Goal: Information Seeking & Learning: Learn about a topic

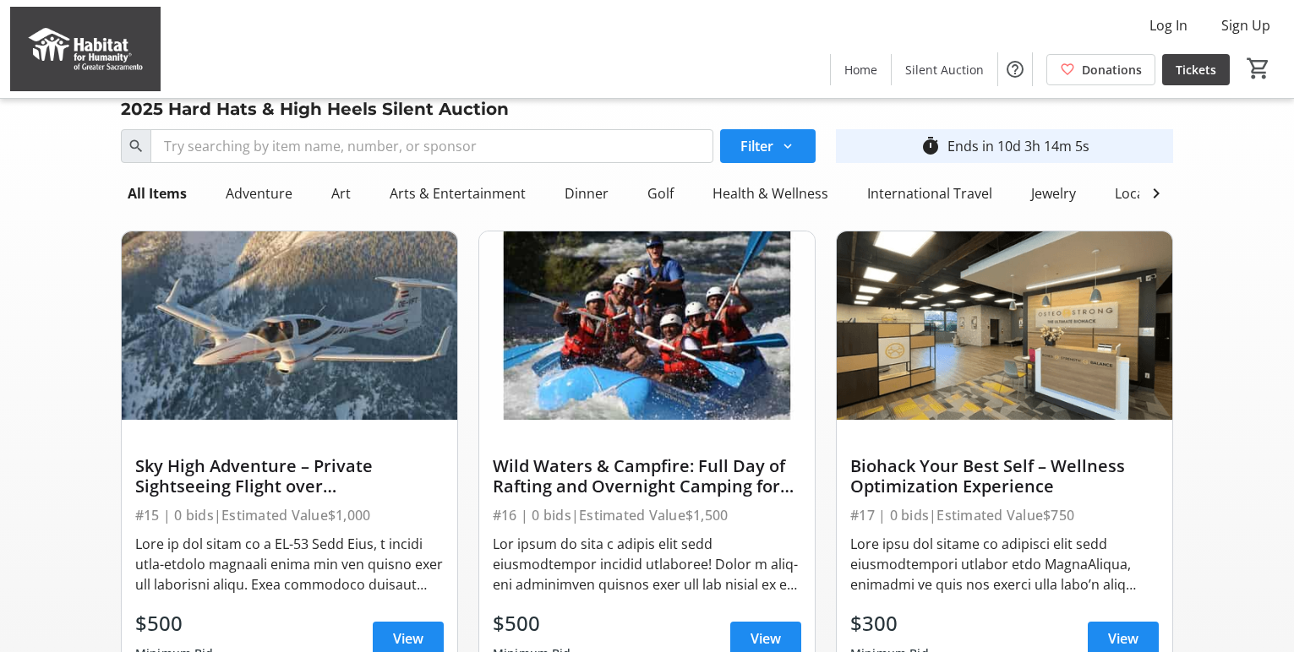
scroll to position [123, 0]
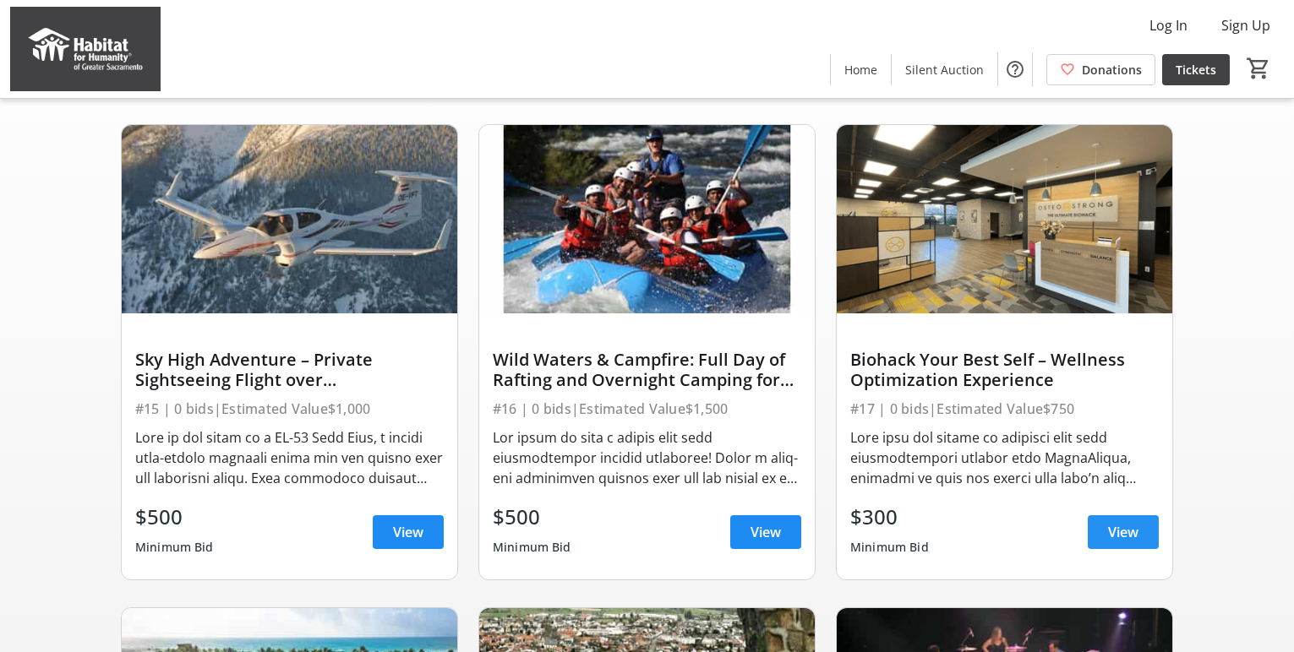
click at [1115, 532] on span "View" at bounding box center [1123, 532] width 30 height 20
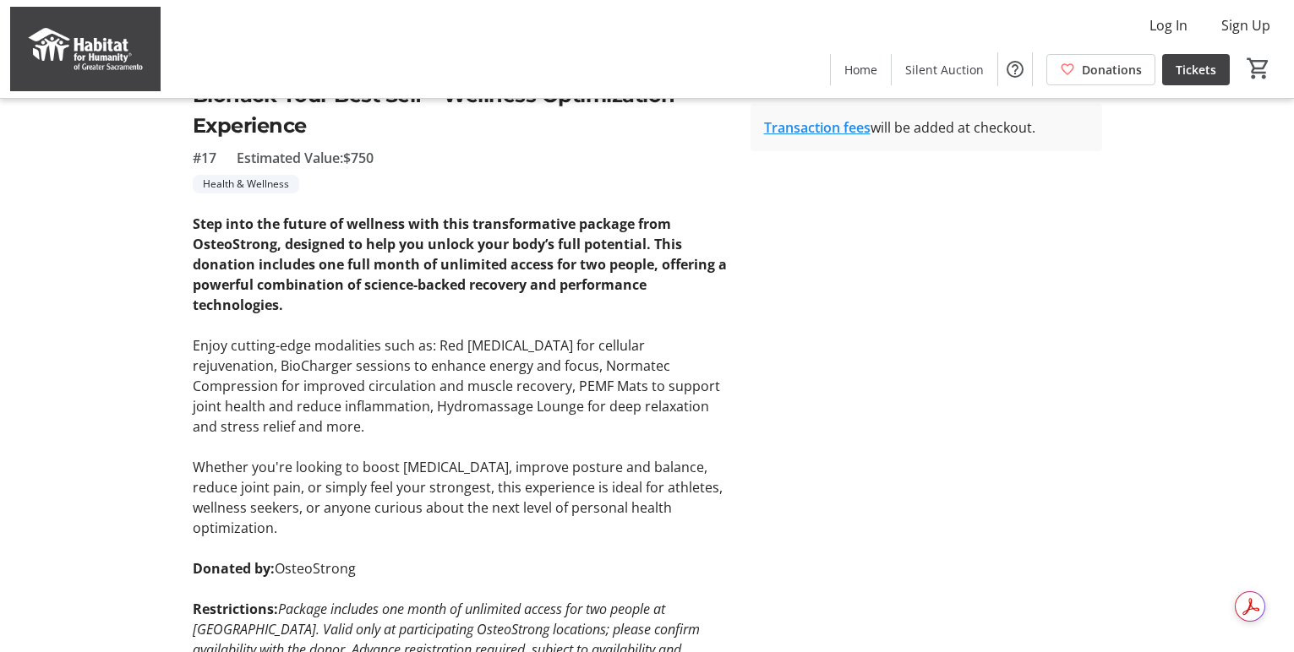
scroll to position [400, 0]
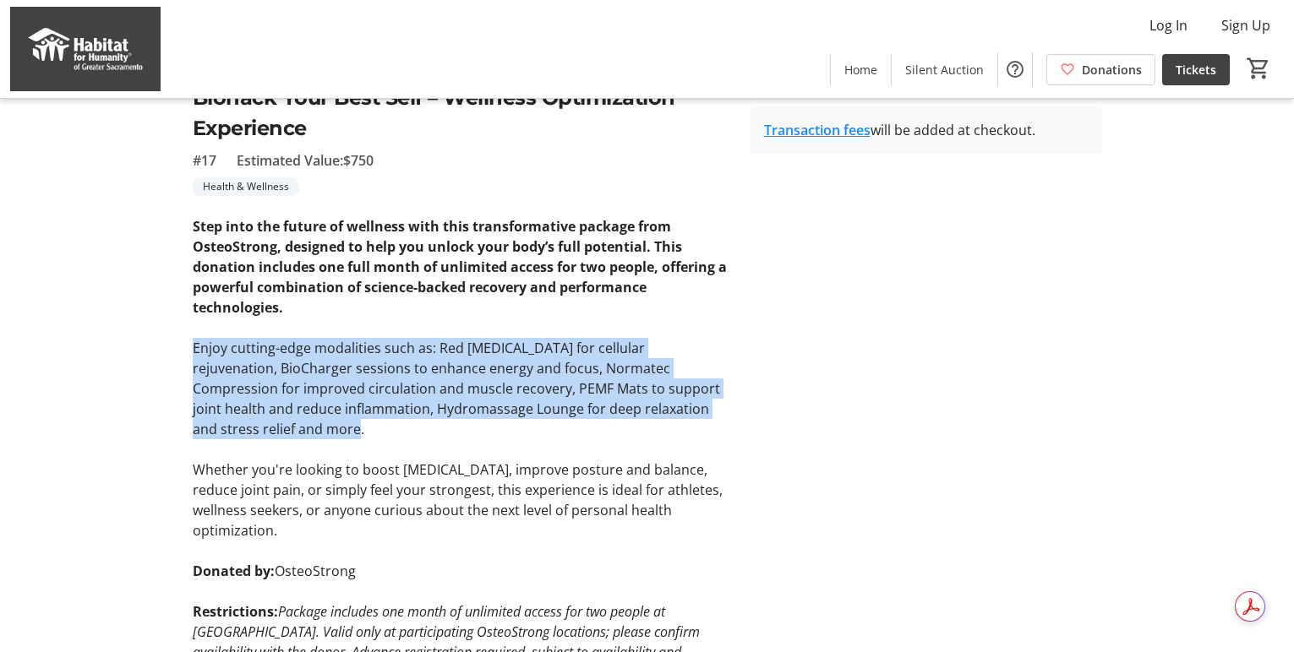
drag, startPoint x: 285, startPoint y: 438, endPoint x: 184, endPoint y: 346, distance: 135.8
click at [184, 346] on tr-auction-item-ui "fullscreen fullscreen fullscreen Previous Next Biohack Your Best Self – Wellnes…" at bounding box center [462, 241] width 558 height 963
copy p "Enjoy cutting-edge modalities such as: Red [MEDICAL_DATA] for cellular rejuvena…"
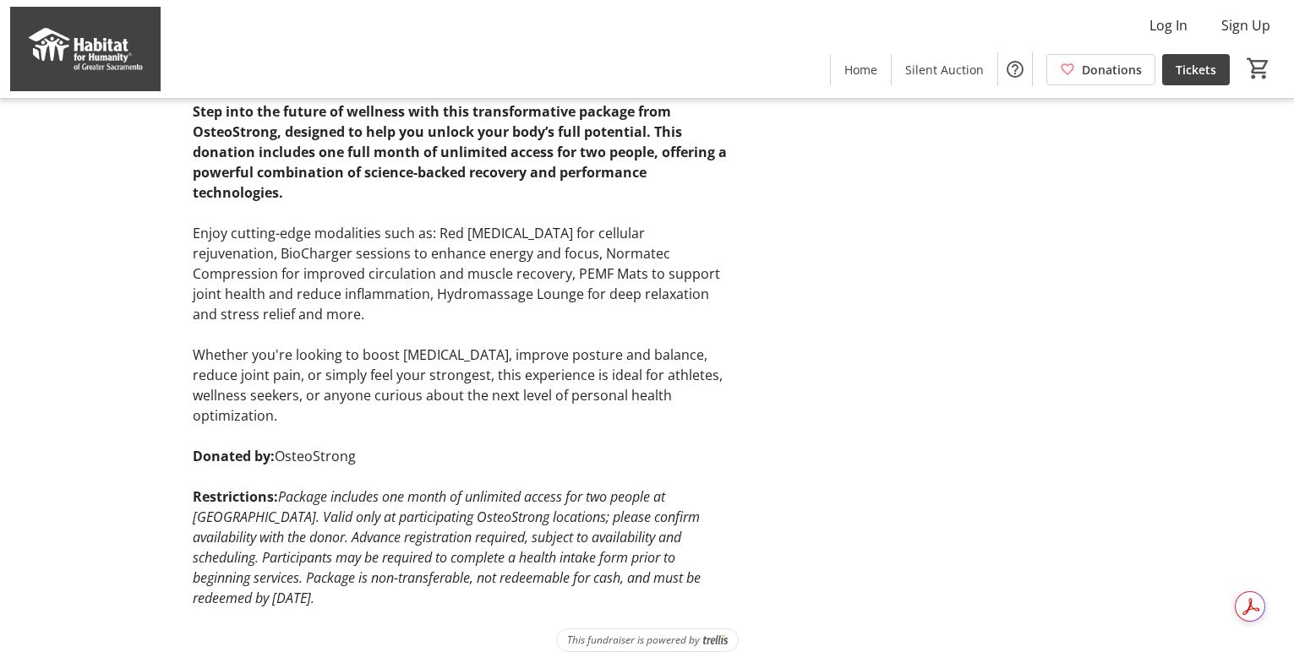
click at [287, 565] on em "Package includes one month of unlimited access for two people at [GEOGRAPHIC_DA…" at bounding box center [447, 548] width 508 height 120
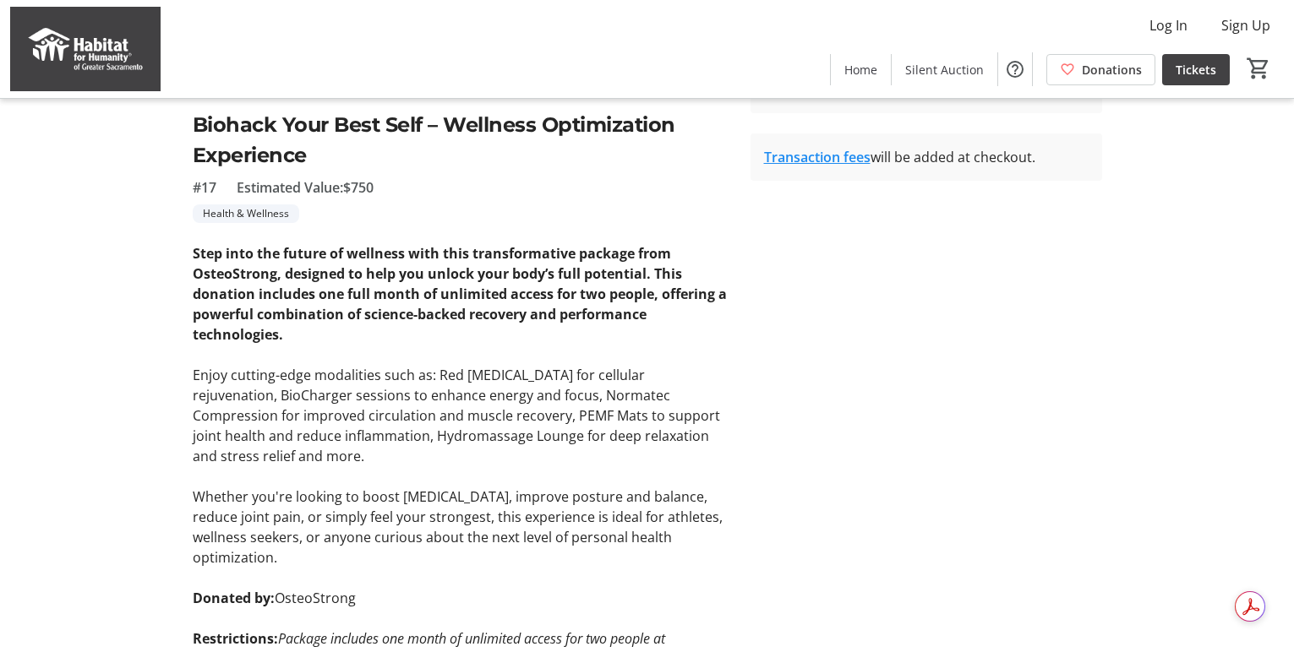
scroll to position [368, 0]
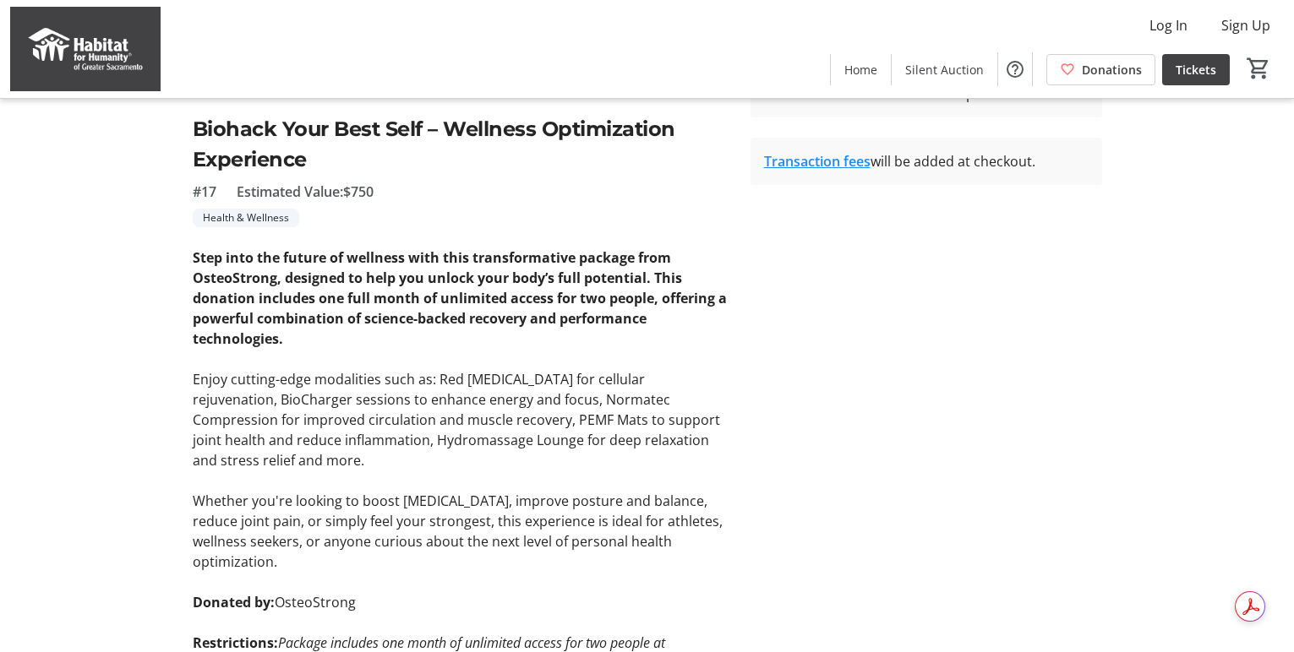
click at [319, 428] on p "Enjoy cutting-edge modalities such as: Red [MEDICAL_DATA] for cellular rejuvena…" at bounding box center [461, 419] width 537 height 101
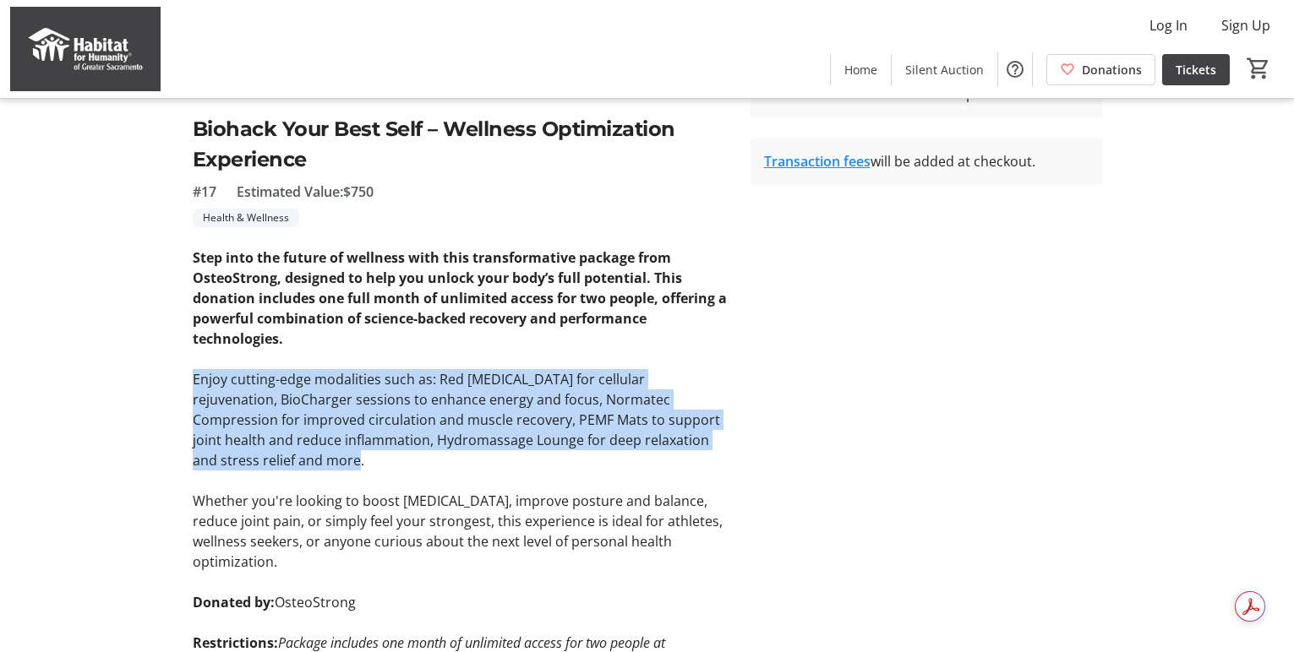
drag, startPoint x: 277, startPoint y: 452, endPoint x: 175, endPoint y: 381, distance: 124.5
click at [175, 381] on div "fullscreen fullscreen fullscreen Previous Next Biohack Your Best Self – Wellnes…" at bounding box center [647, 272] width 1115 height 963
copy p "Enjoy cutting-edge modalities such as: Red [MEDICAL_DATA] for cellular rejuvena…"
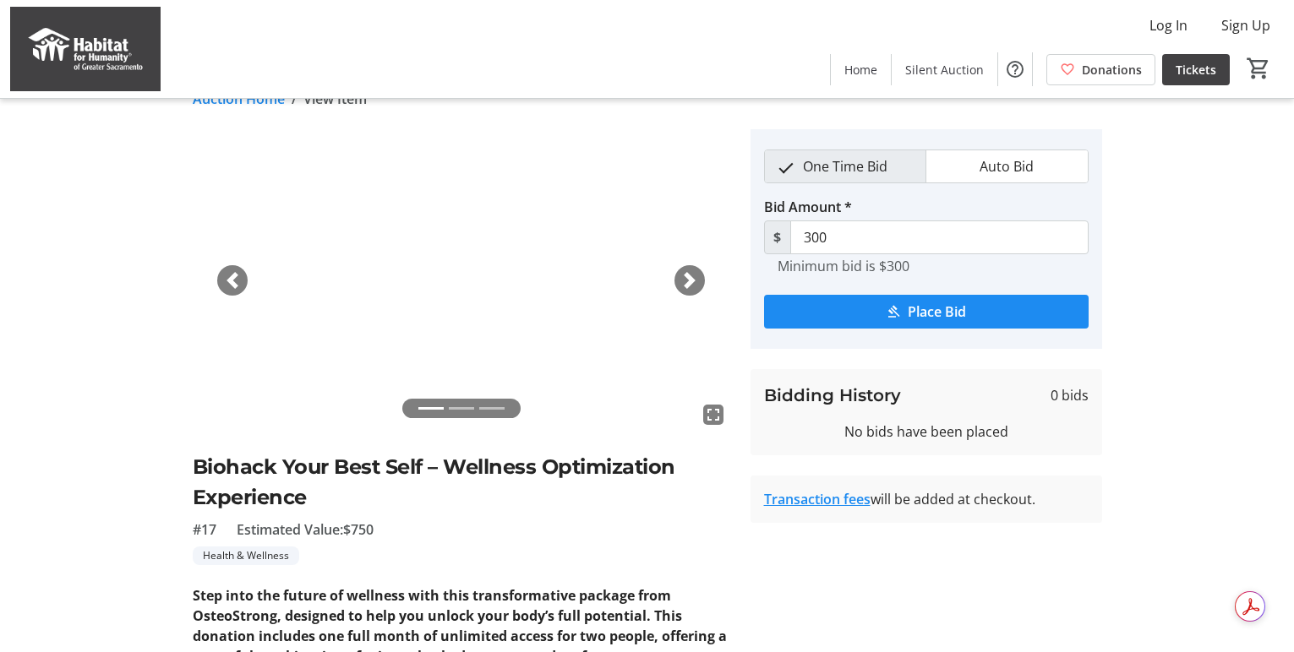
scroll to position [13, 0]
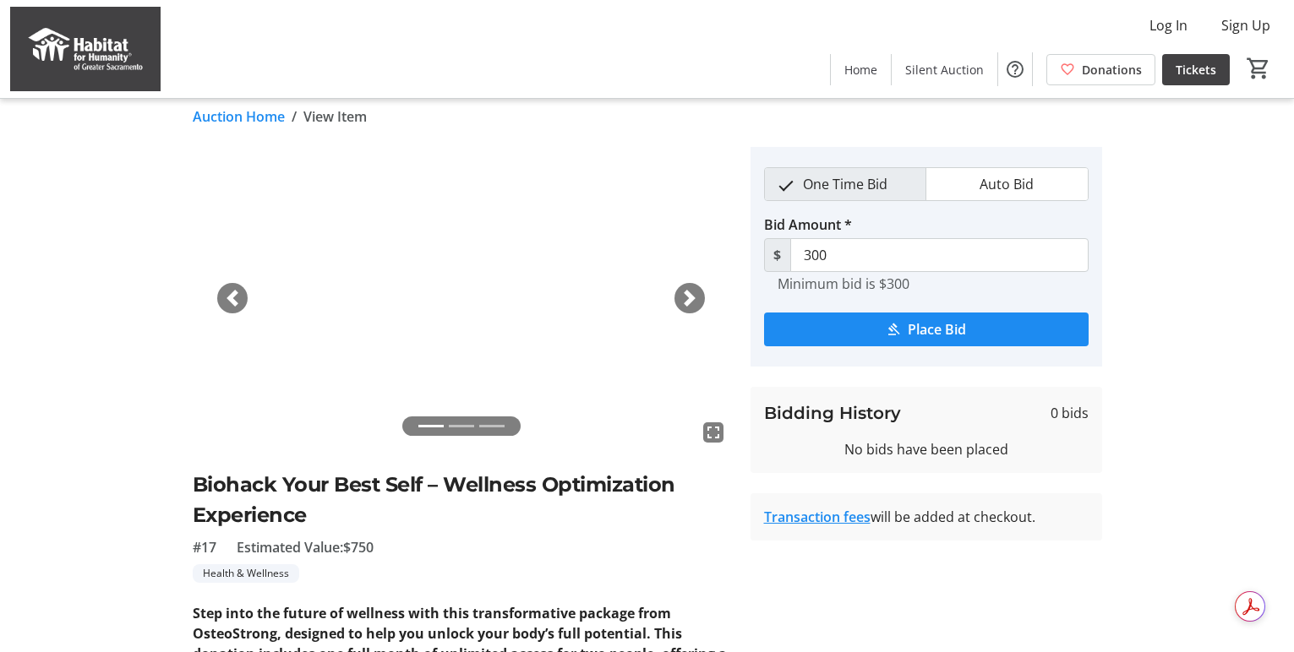
click at [696, 297] on span "button" at bounding box center [689, 298] width 17 height 17
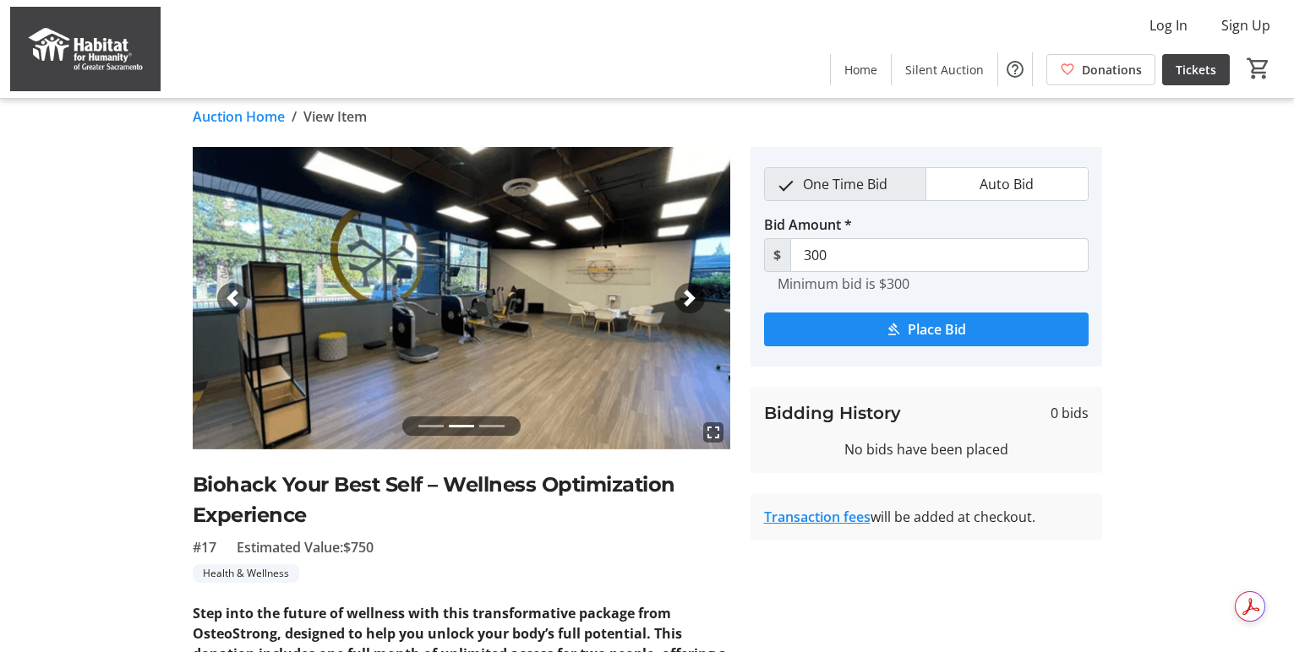
click at [690, 297] on span "button" at bounding box center [689, 298] width 17 height 17
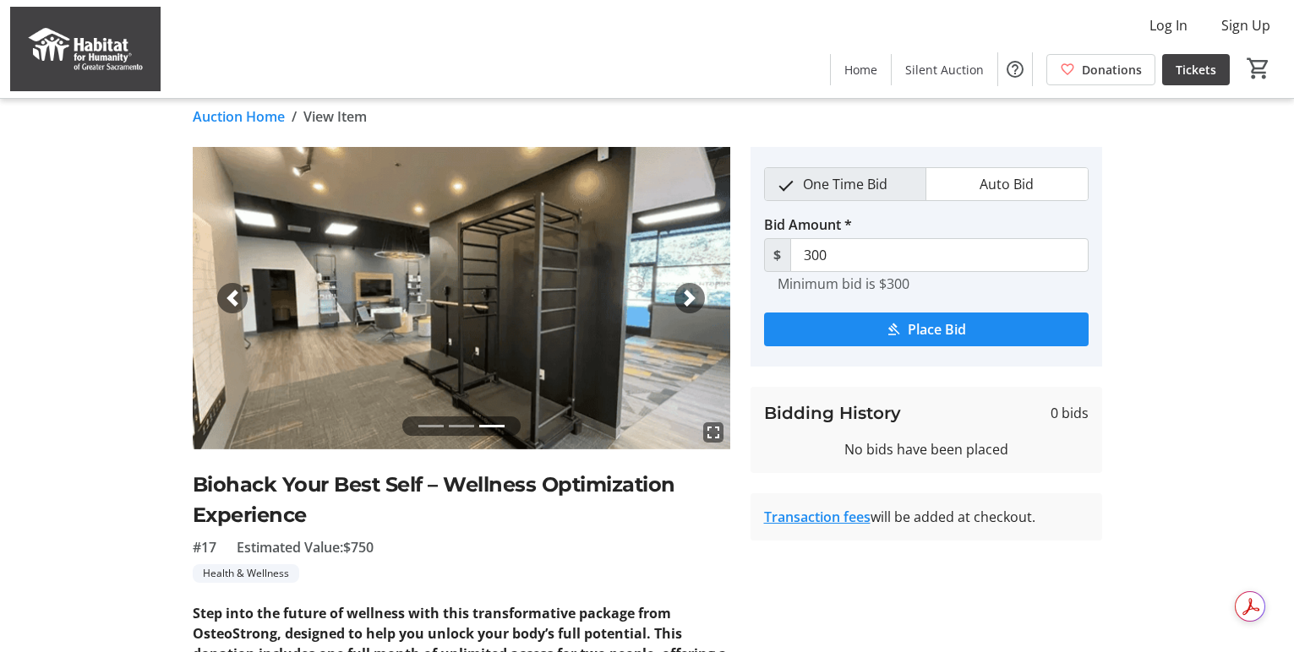
click at [690, 297] on span "button" at bounding box center [689, 298] width 17 height 17
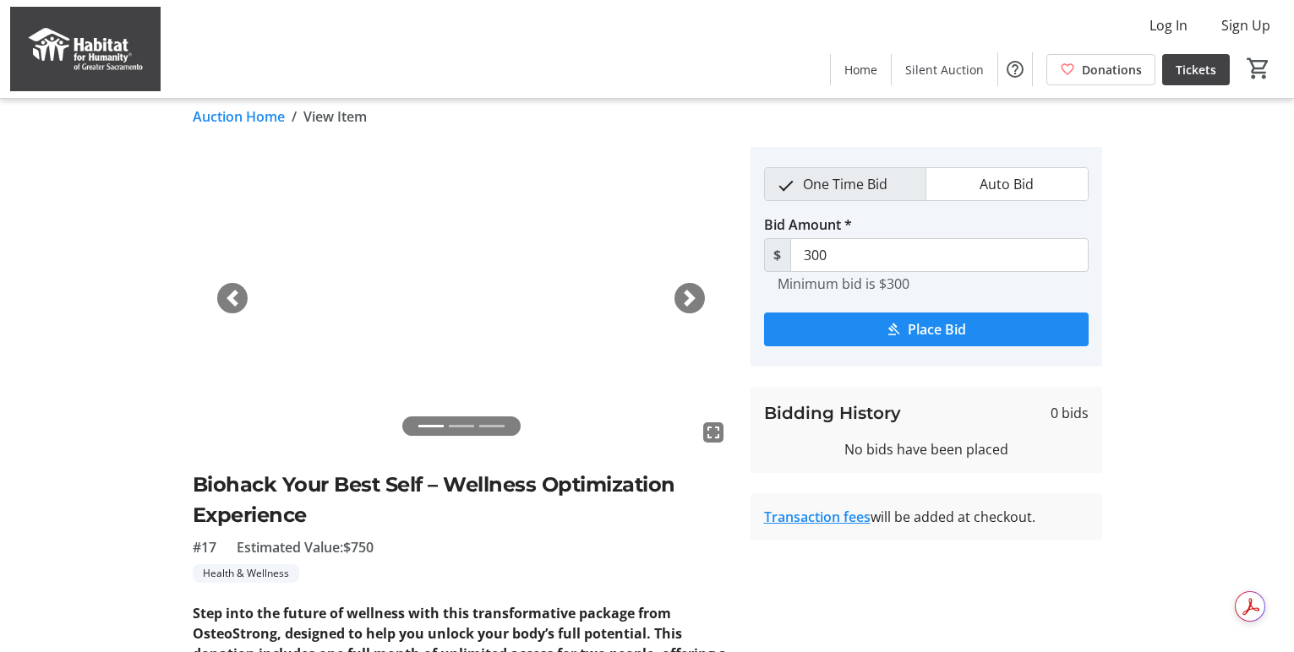
click at [255, 122] on link "Auction Home" at bounding box center [239, 116] width 92 height 20
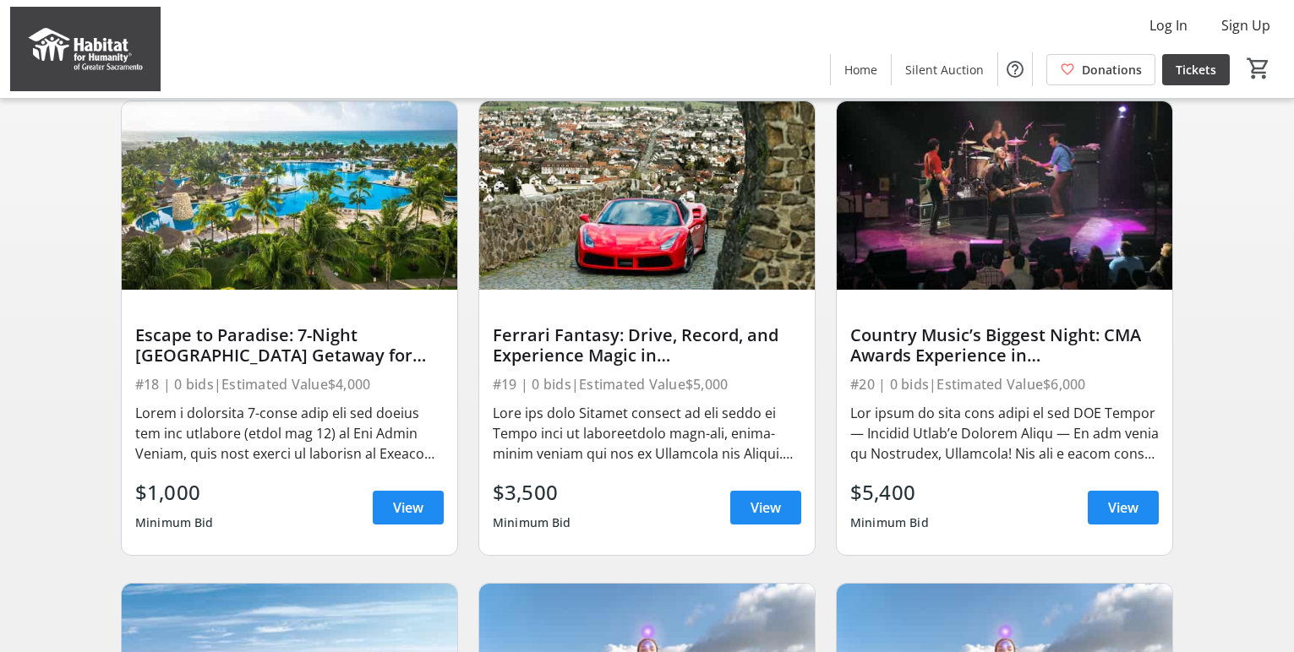
scroll to position [633, 0]
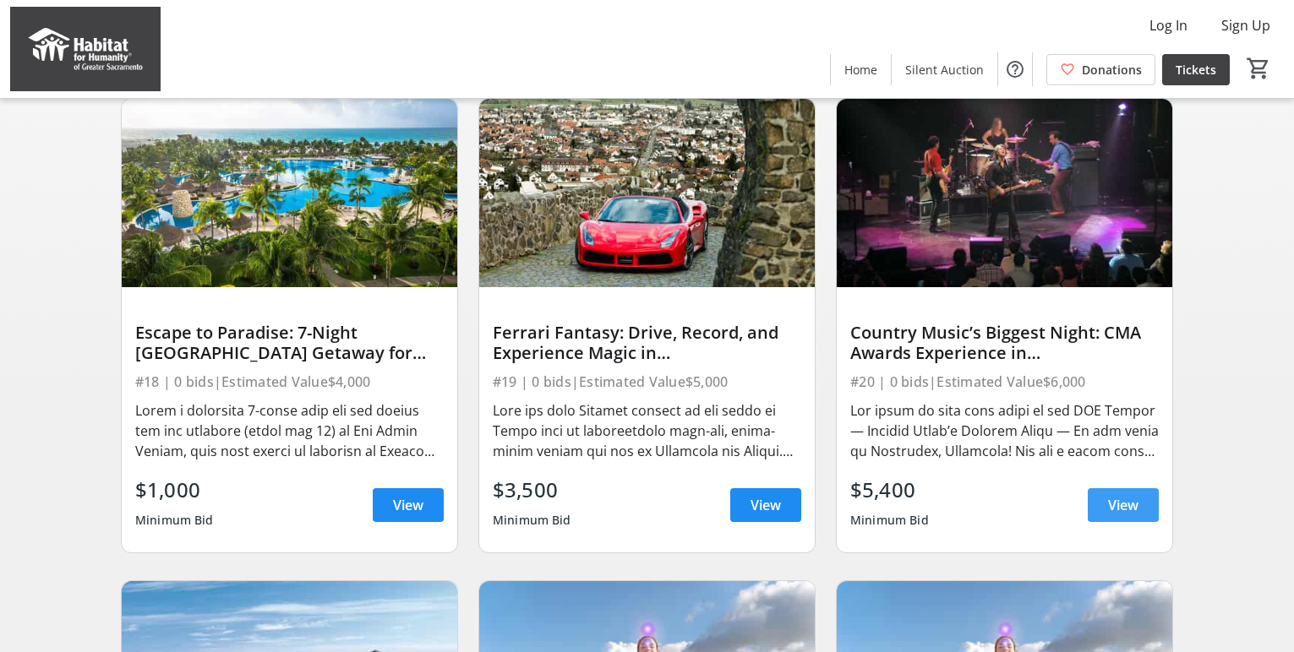
click at [1101, 501] on span at bounding box center [1123, 505] width 71 height 41
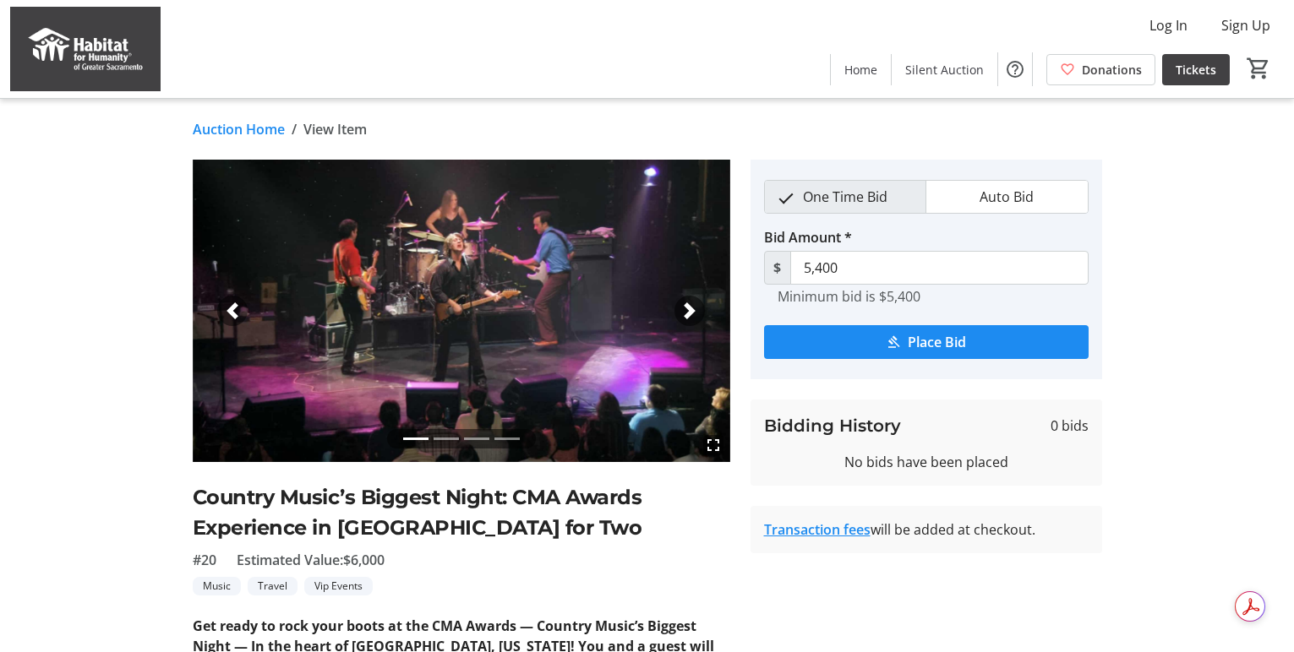
click at [688, 312] on span "button" at bounding box center [689, 311] width 17 height 17
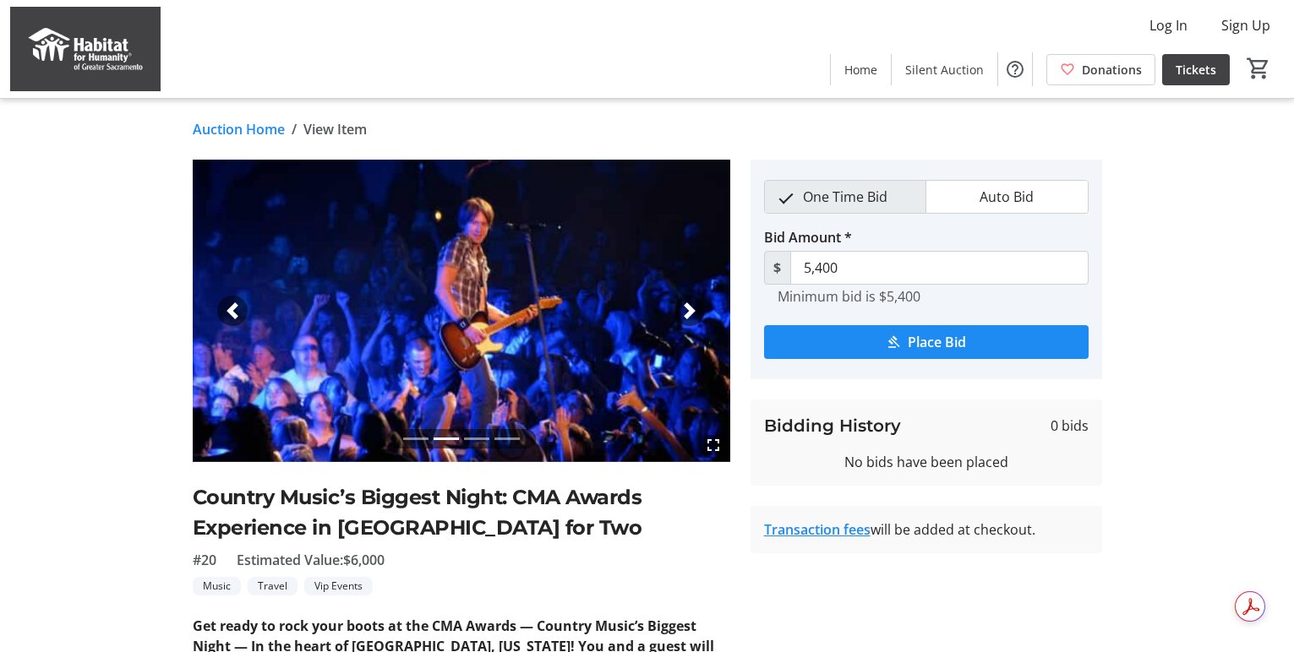
click at [689, 313] on span "button" at bounding box center [689, 311] width 17 height 17
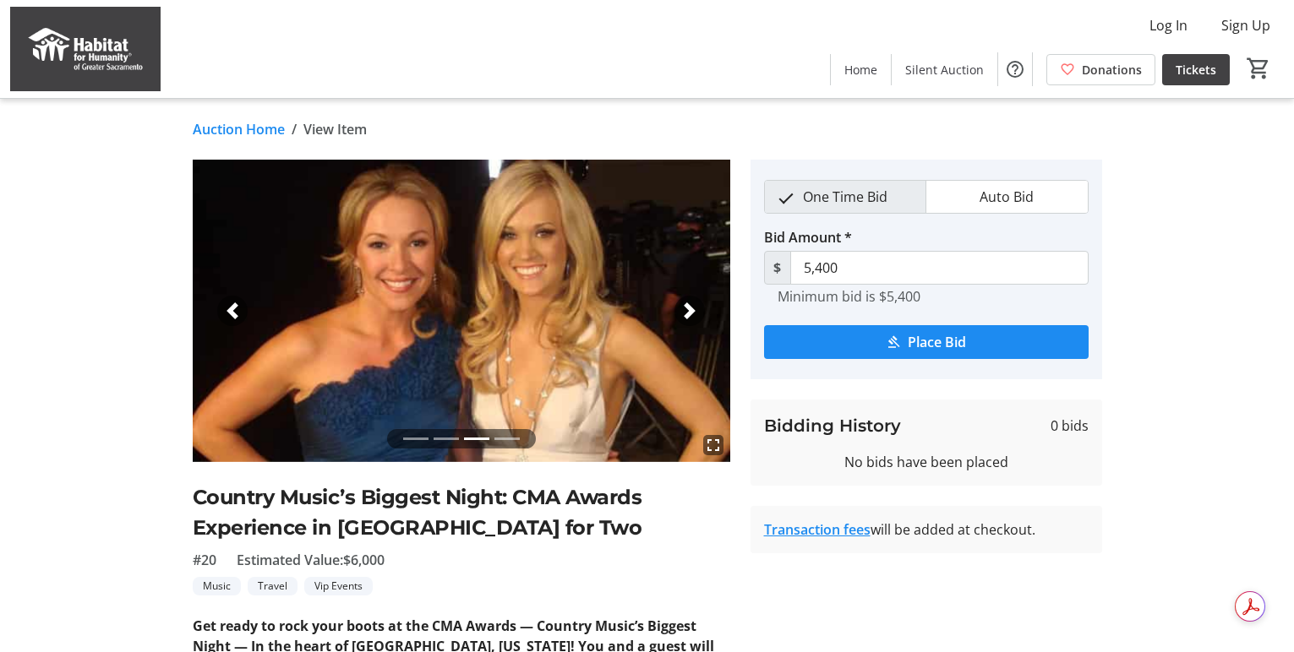
click at [689, 314] on span "button" at bounding box center [689, 311] width 17 height 17
